Goal: Task Accomplishment & Management: Complete application form

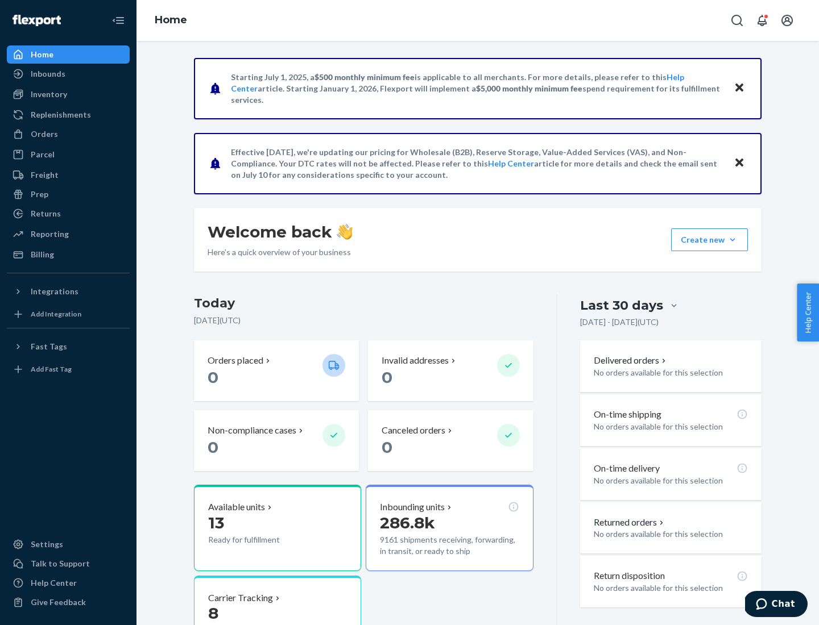
click at [732, 240] on button "Create new Create new inbound Create new order Create new product" at bounding box center [709, 240] width 77 height 23
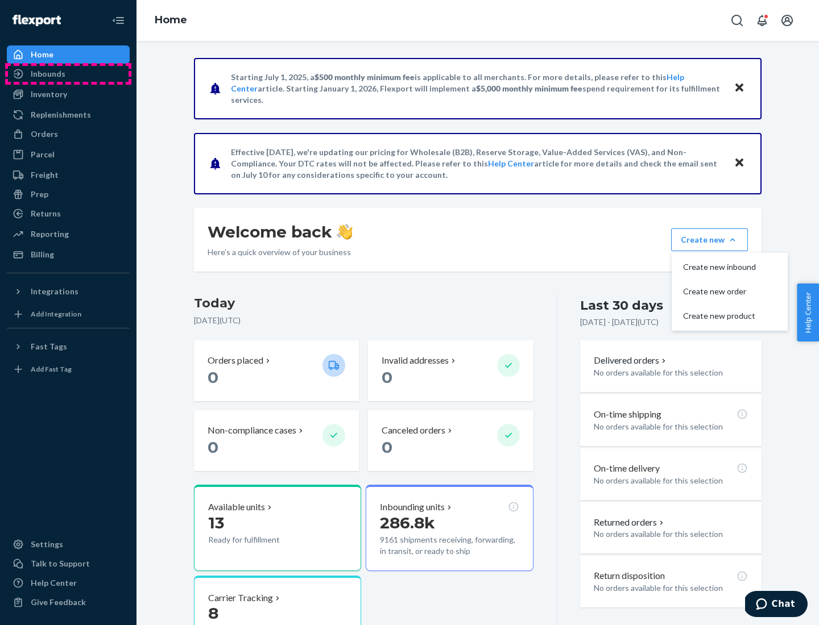
click at [68, 74] on div "Inbounds" at bounding box center [68, 74] width 121 height 16
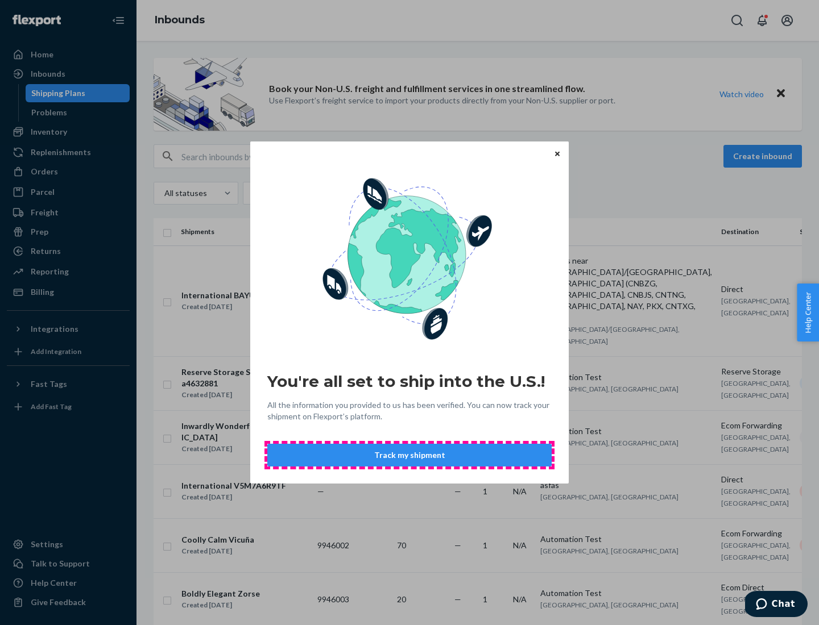
click at [409, 455] on button "Track my shipment" at bounding box center [409, 455] width 284 height 23
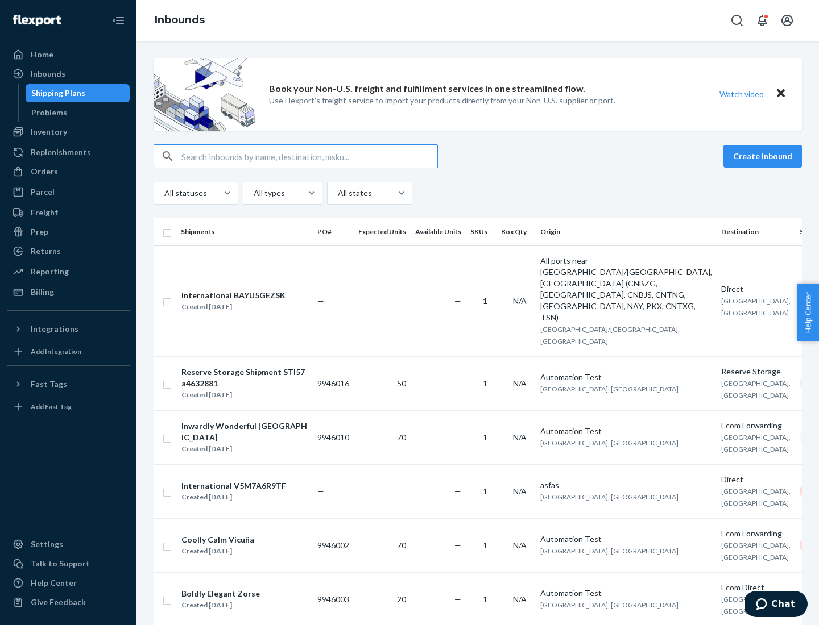
click at [764, 156] on button "Create inbound" at bounding box center [762, 156] width 78 height 23
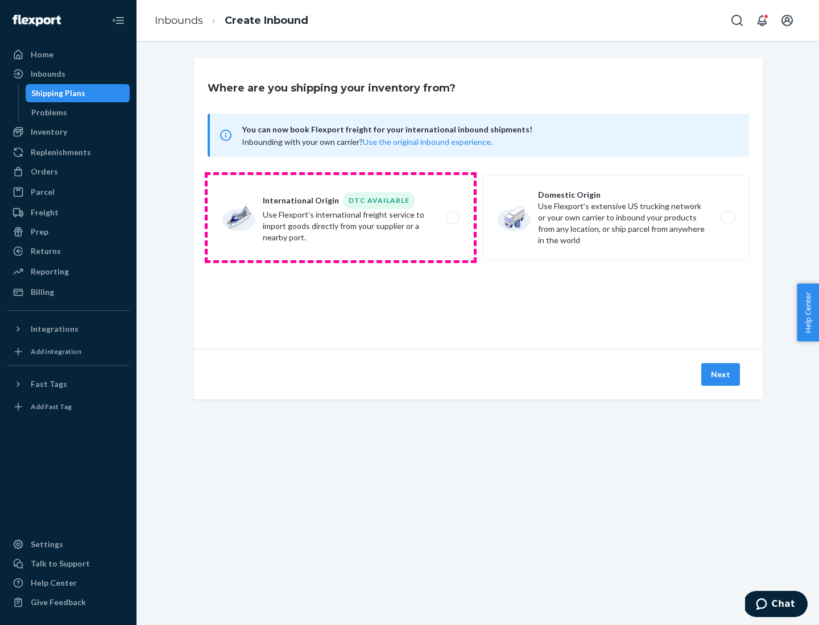
click at [341, 218] on label "International Origin DTC Available Use Flexport's international freight service…" at bounding box center [341, 217] width 266 height 85
click at [452, 218] on input "International Origin DTC Available Use Flexport's international freight service…" at bounding box center [455, 217] width 7 height 7
radio input "true"
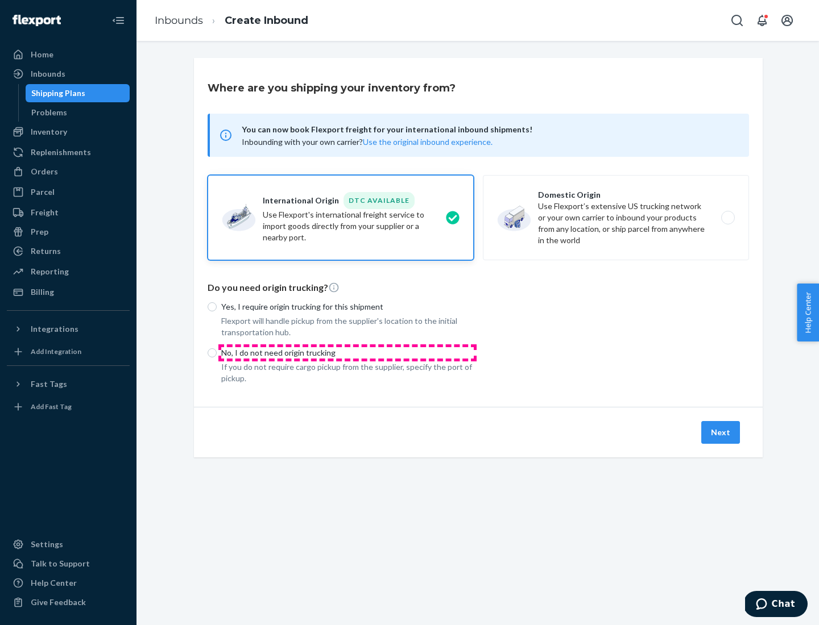
click at [347, 353] on p "No, I do not need origin trucking" at bounding box center [347, 352] width 252 height 11
click at [217, 353] on input "No, I do not need origin trucking" at bounding box center [212, 353] width 9 height 9
radio input "true"
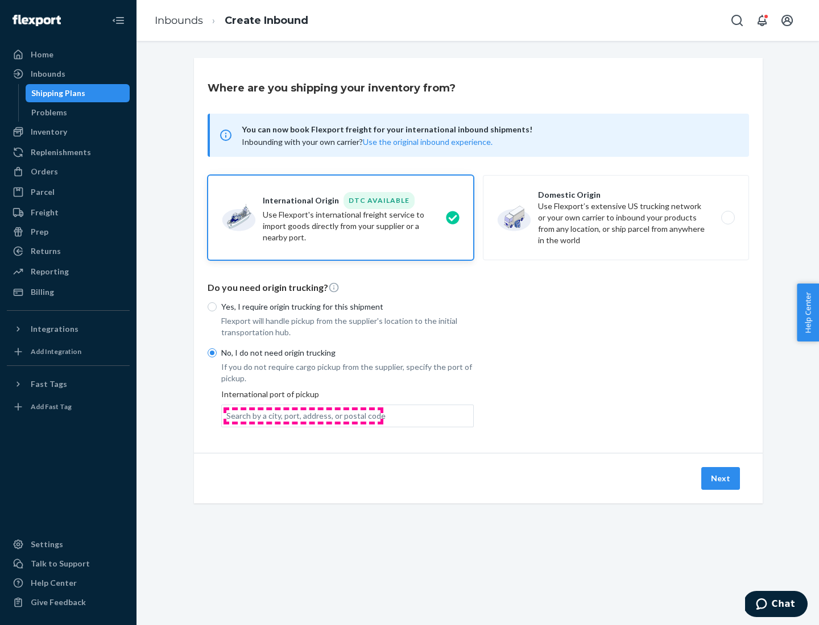
click at [303, 416] on div "Search by a city, port, address, or postal code" at bounding box center [305, 416] width 159 height 11
click at [227, 416] on input "Search by a city, port, address, or postal code" at bounding box center [226, 416] width 1 height 11
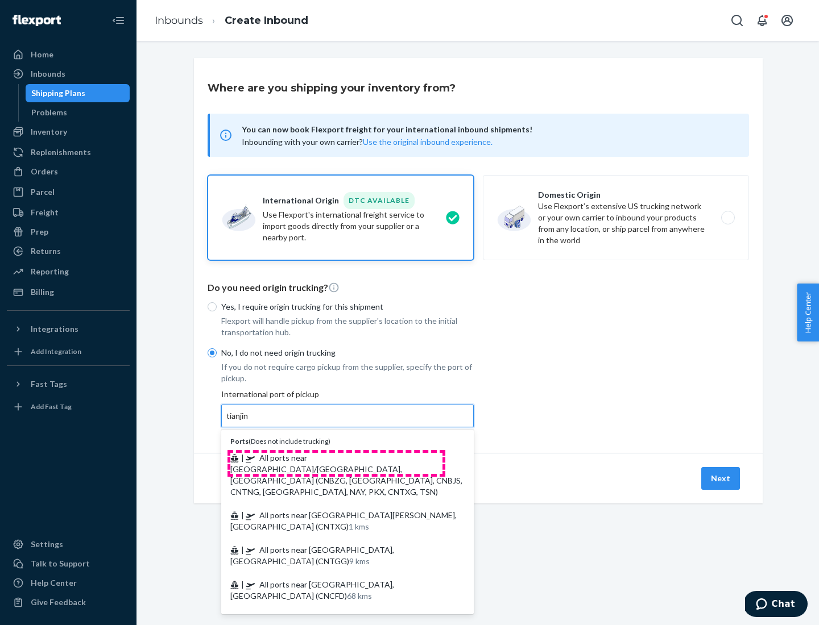
click at [336, 458] on span "| All ports near [GEOGRAPHIC_DATA]/[GEOGRAPHIC_DATA], [GEOGRAPHIC_DATA] (CNBZG,…" at bounding box center [346, 475] width 232 height 44
click at [250, 422] on input "tianjin" at bounding box center [237, 416] width 23 height 11
type input "All ports near [GEOGRAPHIC_DATA]/[GEOGRAPHIC_DATA], [GEOGRAPHIC_DATA] (CNBZG, […"
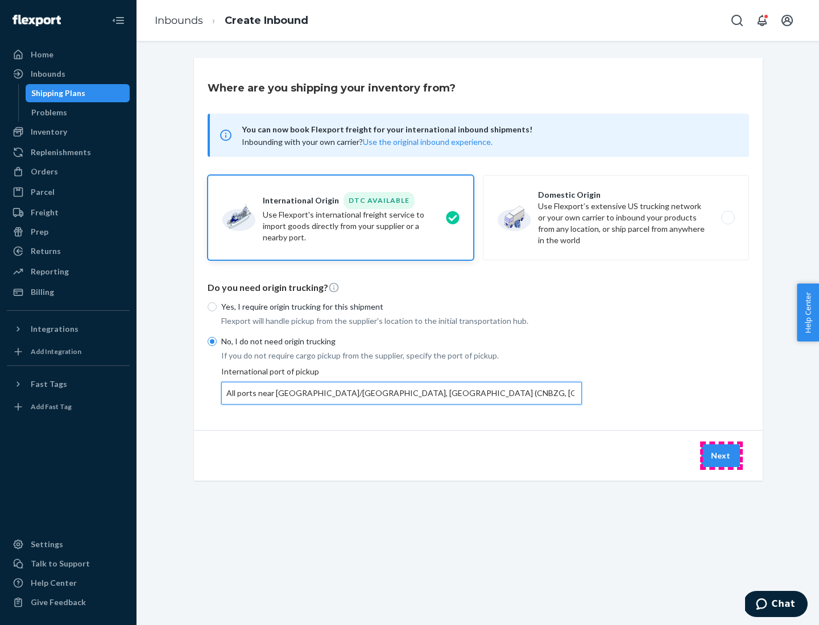
click at [721, 455] on button "Next" at bounding box center [720, 456] width 39 height 23
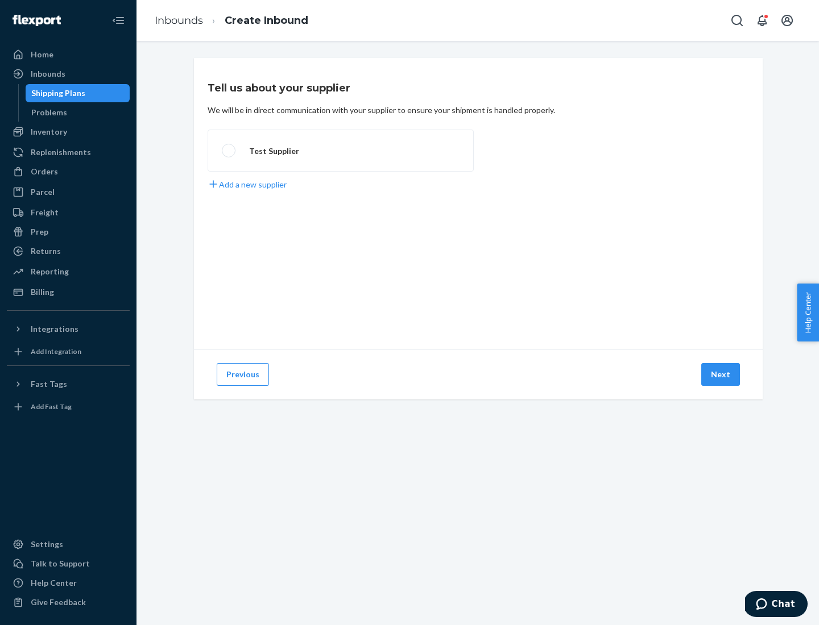
click at [341, 151] on label "Test Supplier" at bounding box center [341, 151] width 266 height 42
click at [229, 151] on input "Test Supplier" at bounding box center [225, 150] width 7 height 7
radio input "true"
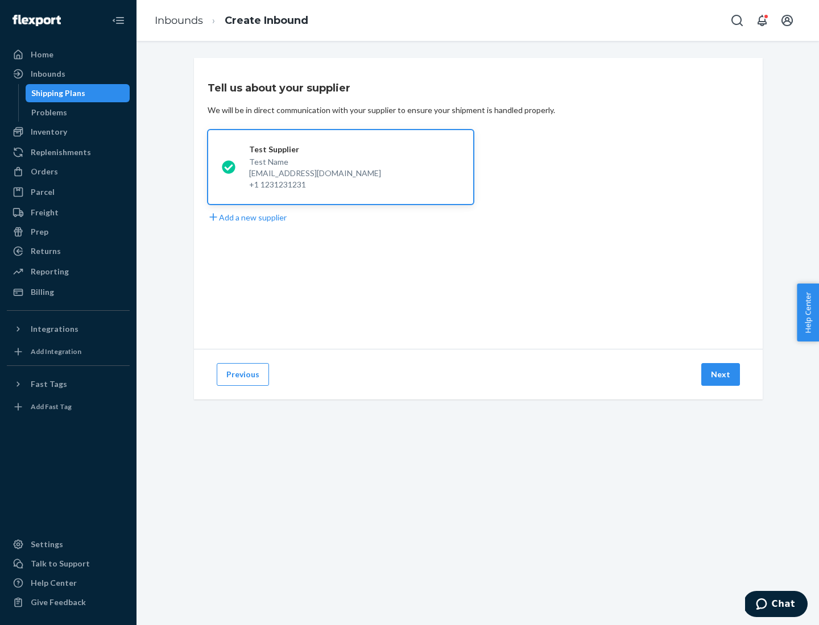
click at [721, 375] on button "Next" at bounding box center [720, 374] width 39 height 23
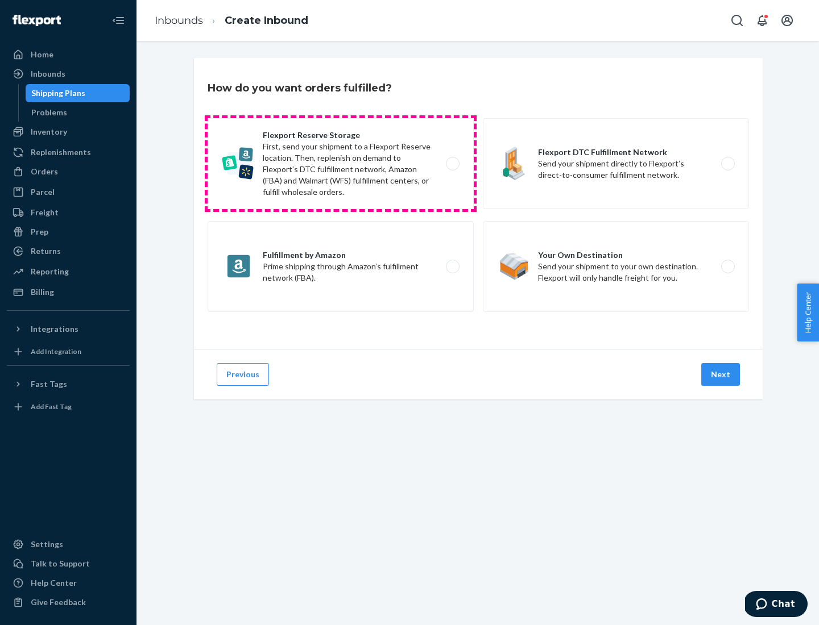
click at [341, 164] on label "Flexport Reserve Storage First, send your shipment to a Flexport Reserve locati…" at bounding box center [341, 163] width 266 height 91
click at [452, 164] on input "Flexport Reserve Storage First, send your shipment to a Flexport Reserve locati…" at bounding box center [455, 163] width 7 height 7
radio input "true"
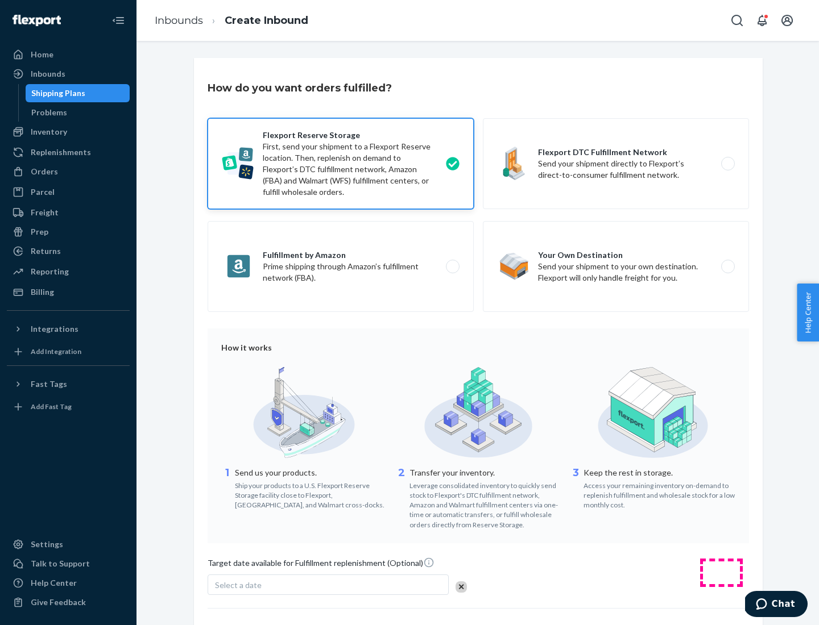
scroll to position [93, 0]
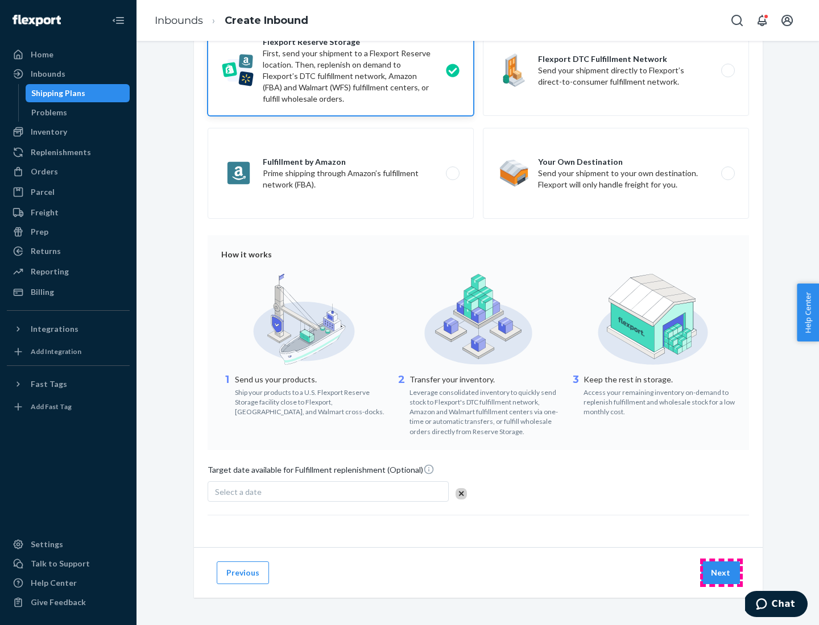
click at [721, 573] on button "Next" at bounding box center [720, 573] width 39 height 23
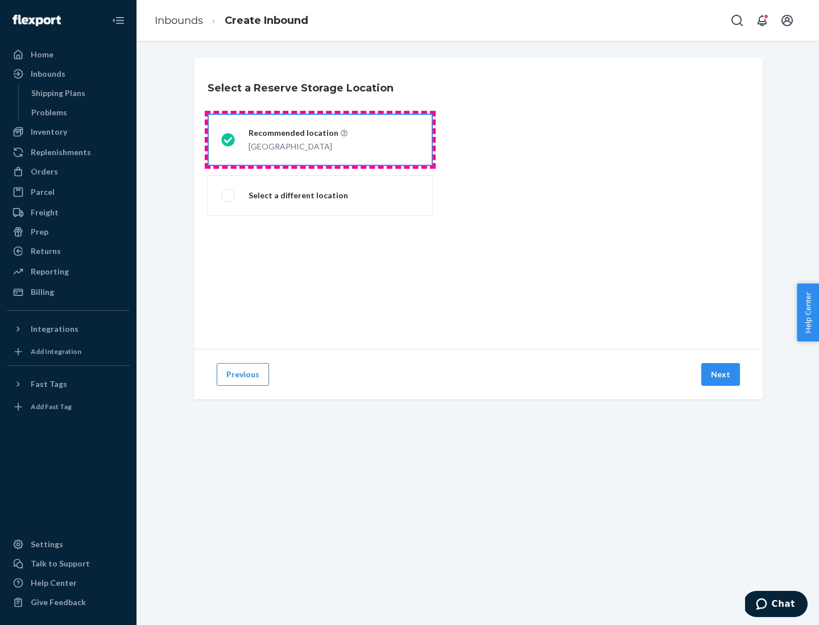
click at [320, 140] on div "[GEOGRAPHIC_DATA]" at bounding box center [297, 146] width 99 height 14
click at [229, 140] on input "Recommended location [GEOGRAPHIC_DATA]" at bounding box center [224, 139] width 7 height 7
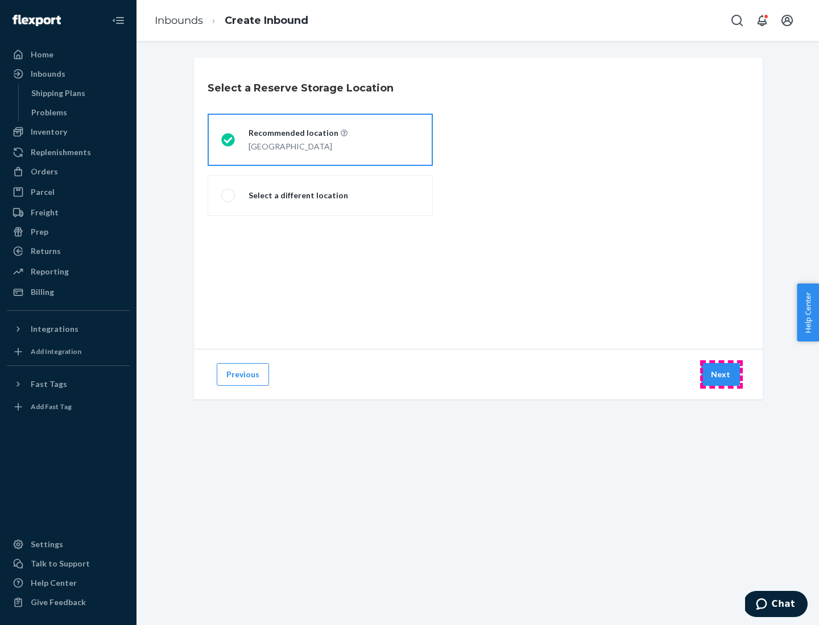
click at [721, 375] on button "Next" at bounding box center [720, 374] width 39 height 23
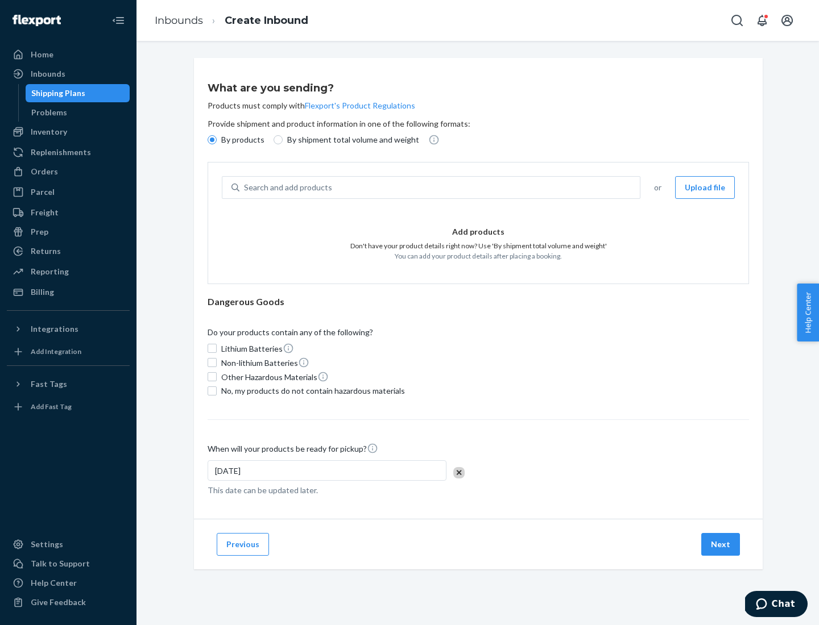
click at [440, 188] on div "Search and add products" at bounding box center [439, 187] width 400 height 20
click at [245, 188] on input "Search and add products" at bounding box center [244, 187] width 1 height 11
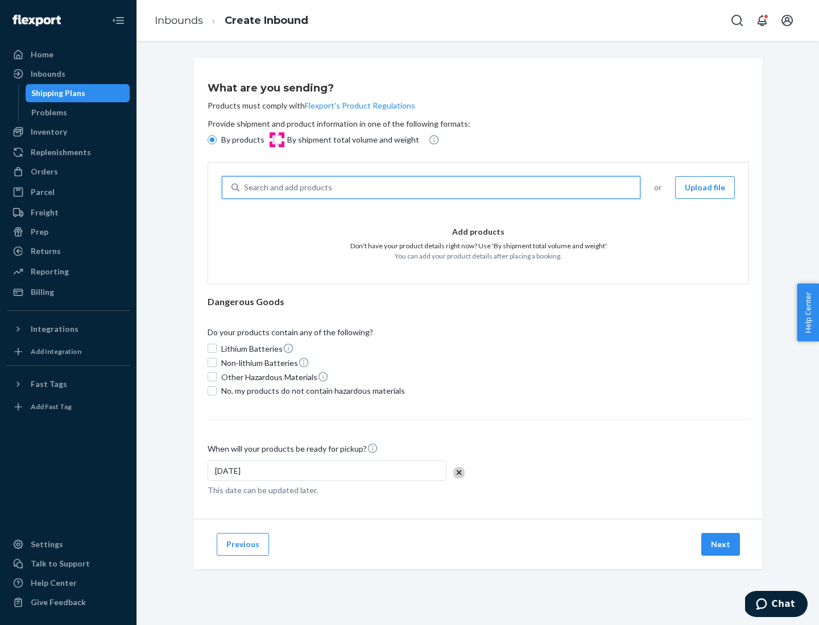
click at [276, 140] on input "By shipment total volume and weight" at bounding box center [277, 139] width 9 height 9
radio input "true"
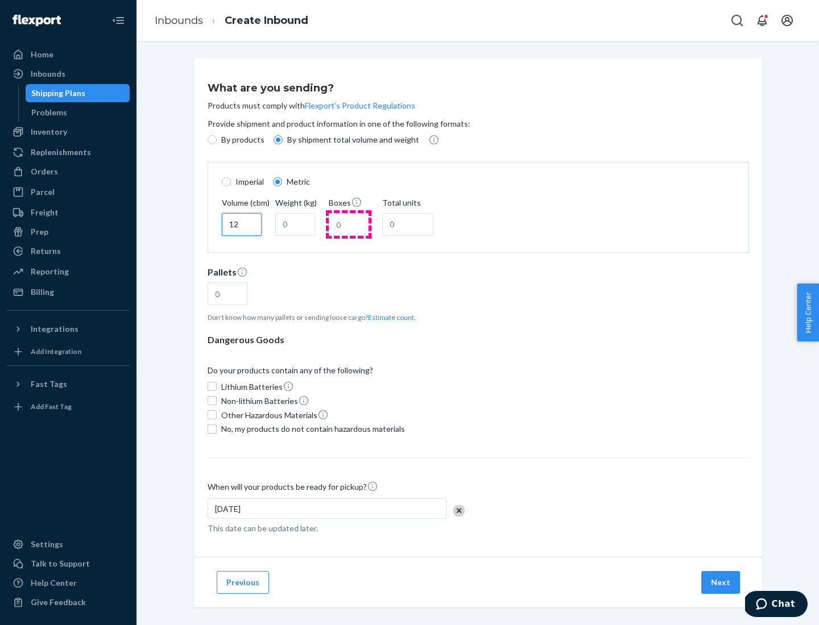
type input "12"
type input "22"
type input "222"
type input "121"
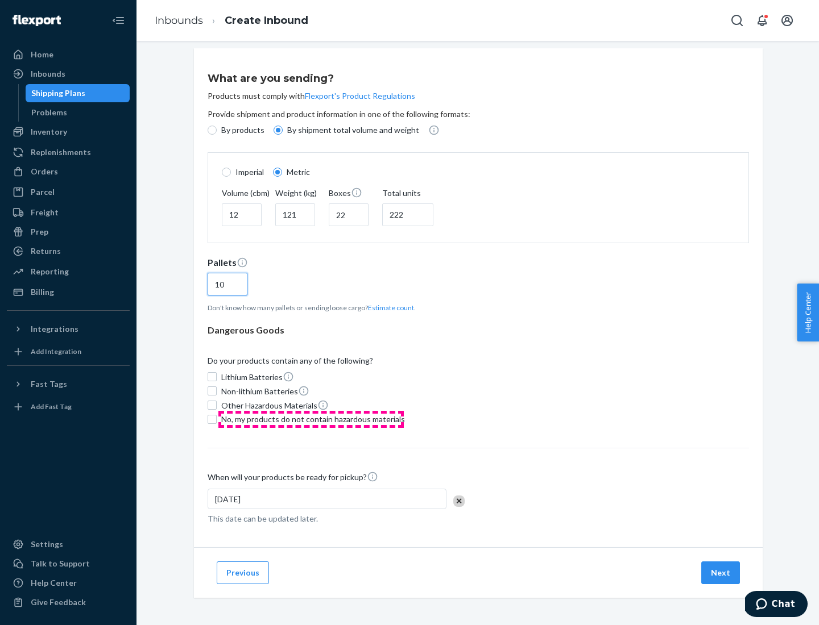
type input "10"
click at [311, 419] on span "No, my products do not contain hazardous materials" at bounding box center [313, 419] width 184 height 11
click at [217, 419] on input "No, my products do not contain hazardous materials" at bounding box center [212, 419] width 9 height 9
checkbox input "true"
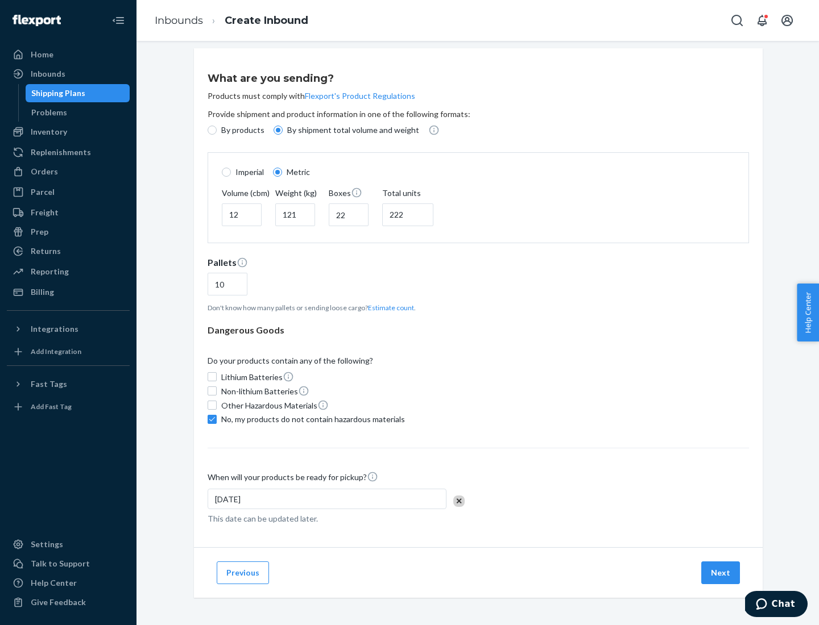
click at [721, 573] on button "Next" at bounding box center [720, 573] width 39 height 23
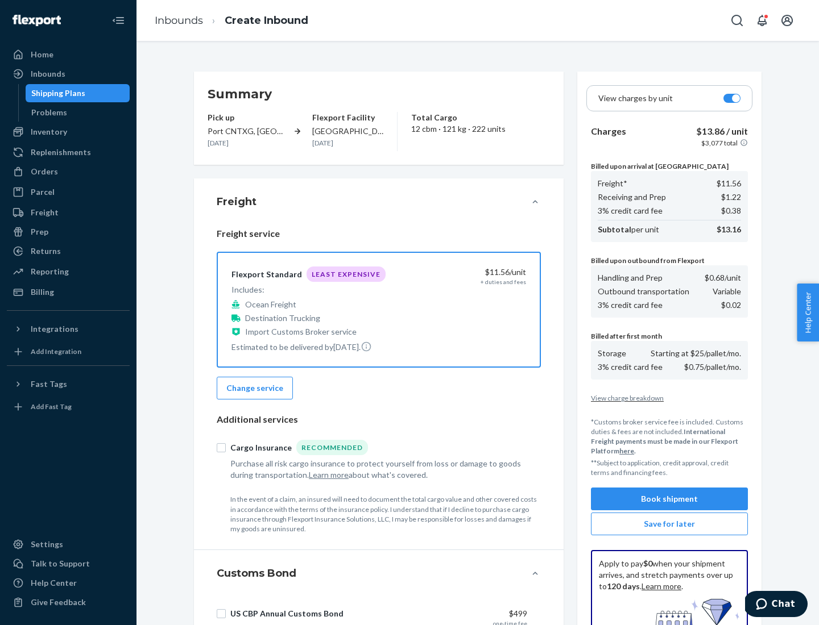
scroll to position [166, 0]
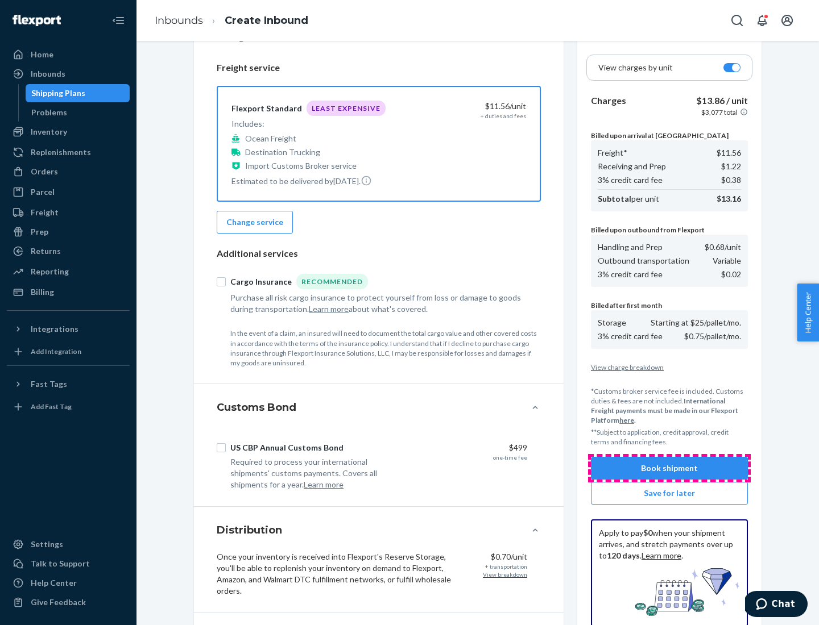
click at [669, 469] on button "Book shipment" at bounding box center [669, 468] width 157 height 23
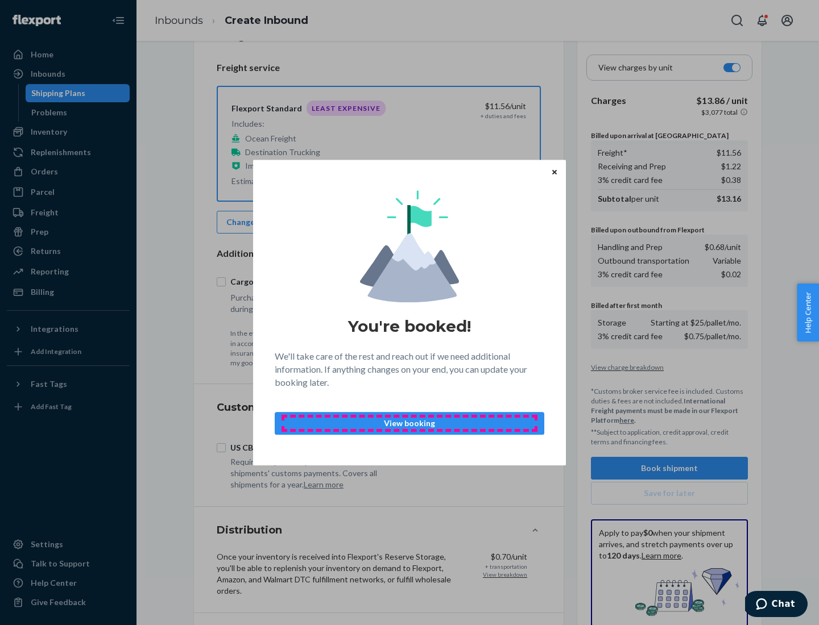
click at [409, 423] on p "View booking" at bounding box center [409, 423] width 250 height 11
